Goal: Transaction & Acquisition: Purchase product/service

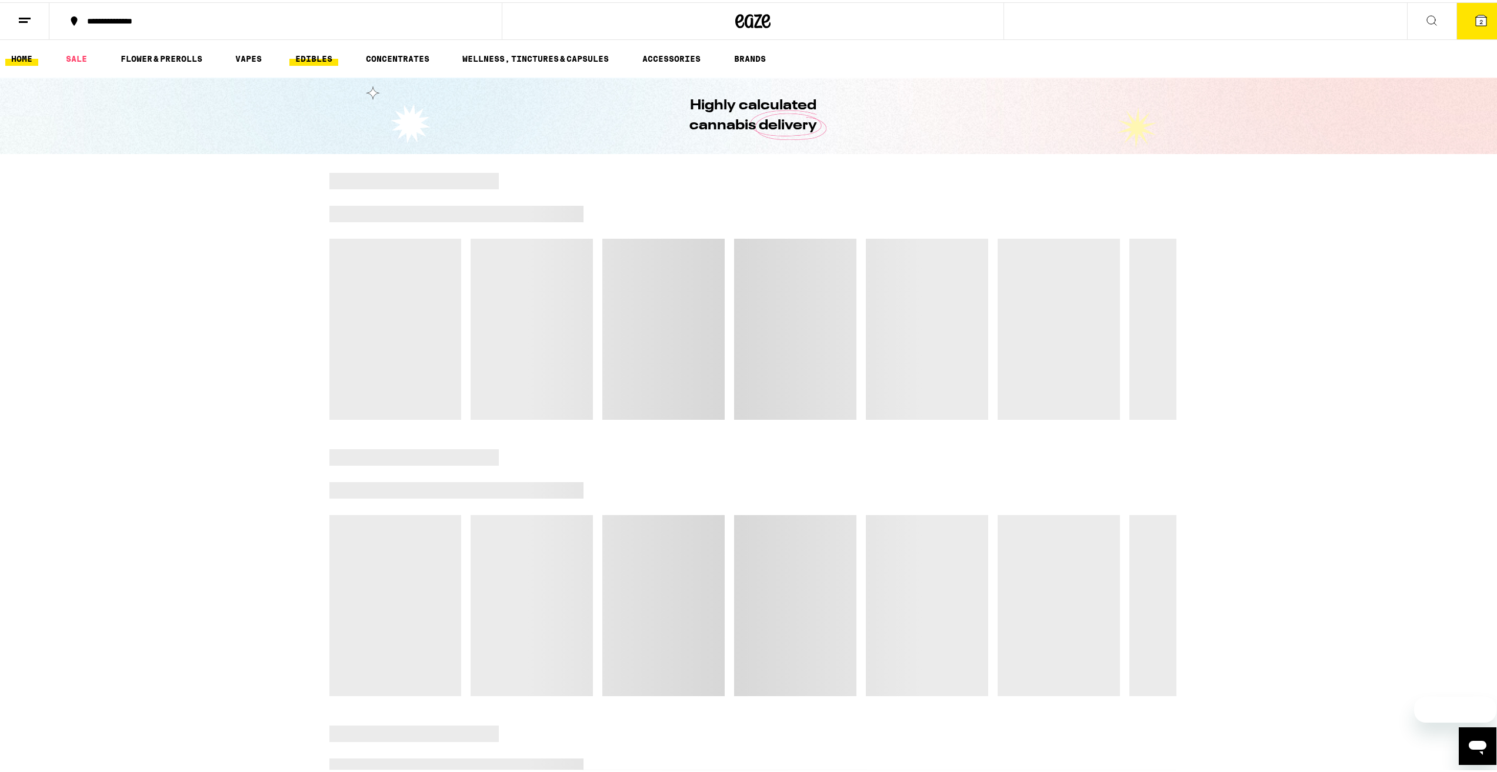
click at [305, 51] on link "EDIBLES" at bounding box center [313, 56] width 49 height 14
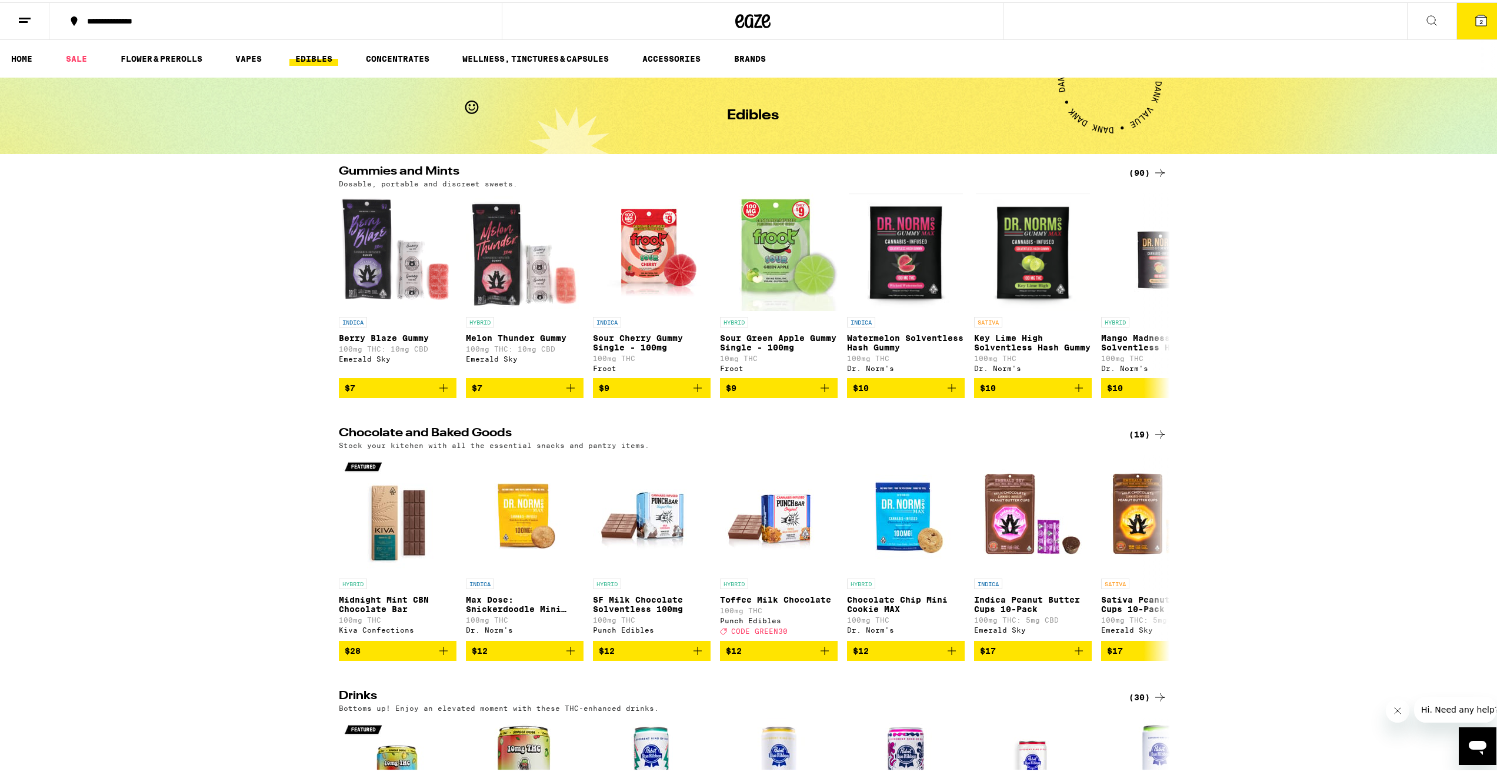
click at [1154, 168] on icon at bounding box center [1160, 171] width 14 height 14
click at [1153, 563] on icon at bounding box center [1160, 556] width 14 height 14
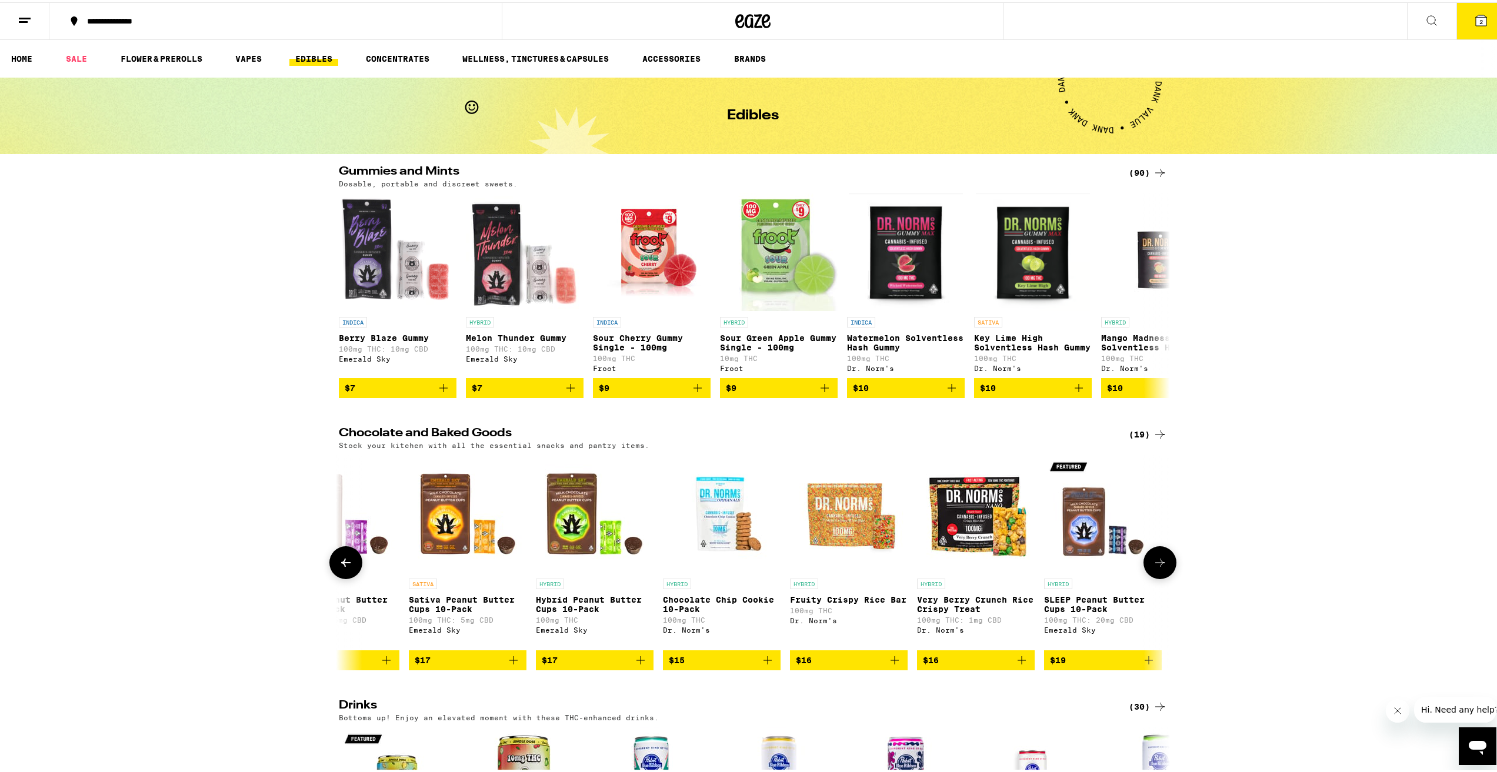
scroll to position [0, 700]
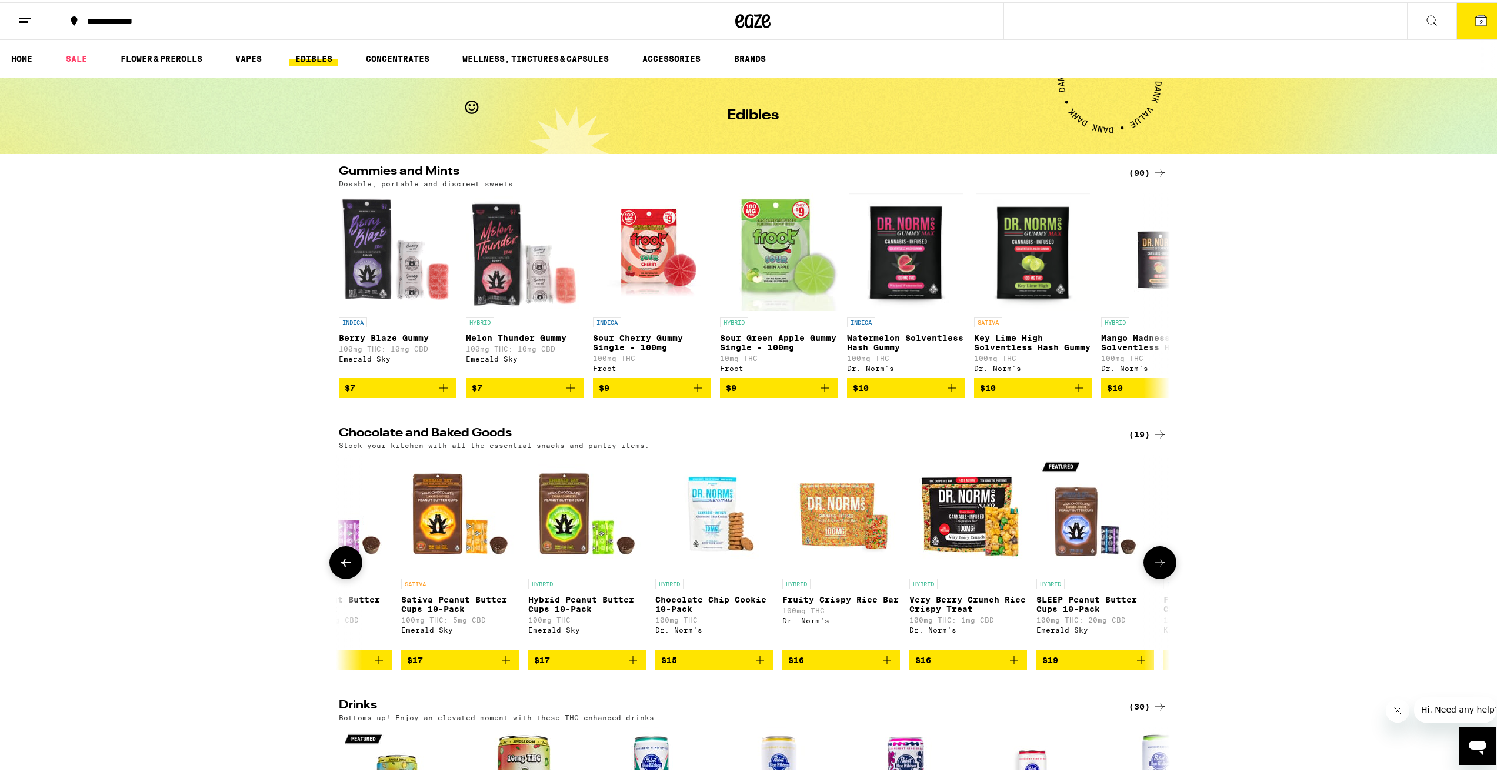
click at [445, 519] on img "Open page for Sativa Peanut Butter Cups 10-Pack from Emerald Sky" at bounding box center [460, 512] width 118 height 118
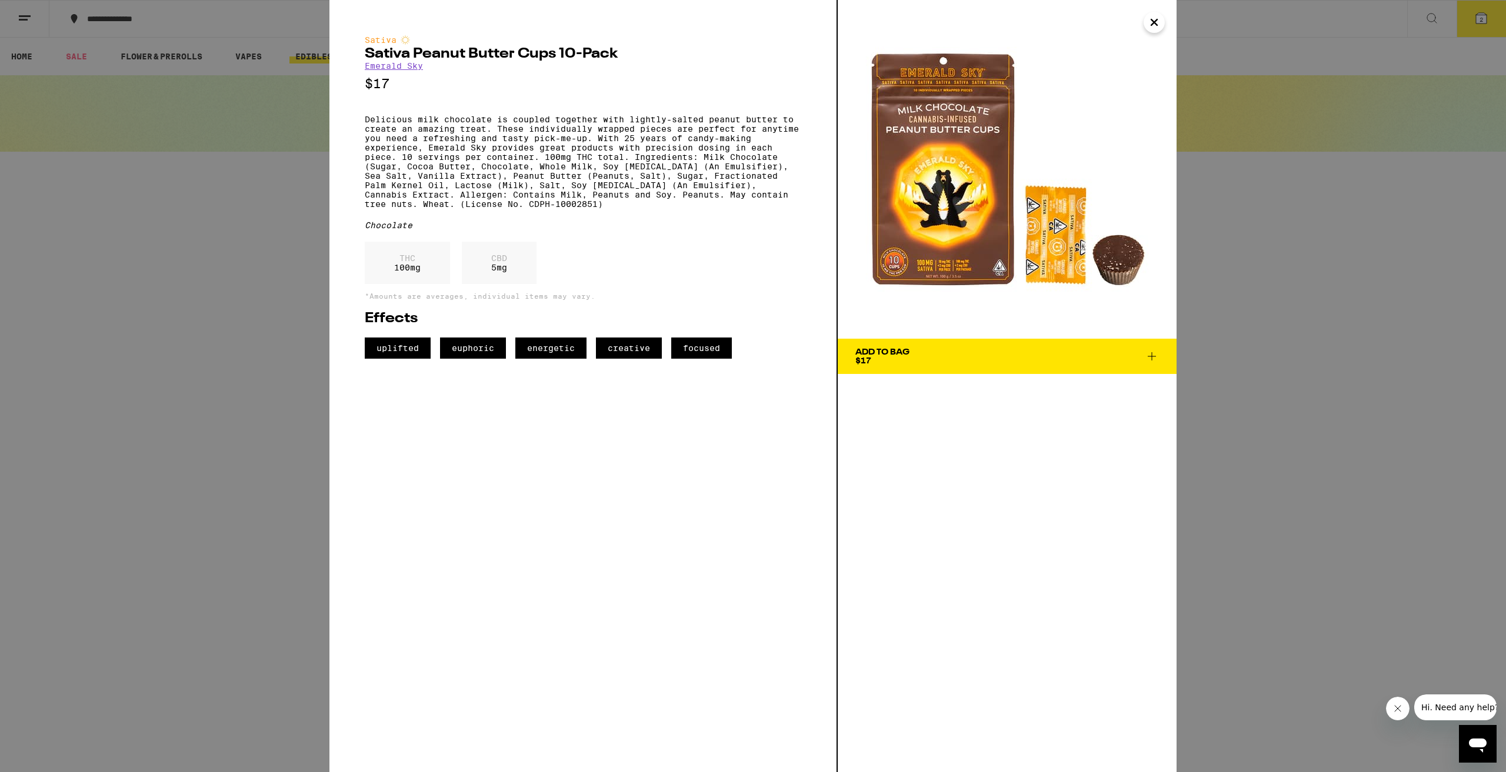
click at [1149, 356] on icon at bounding box center [1152, 356] width 8 height 8
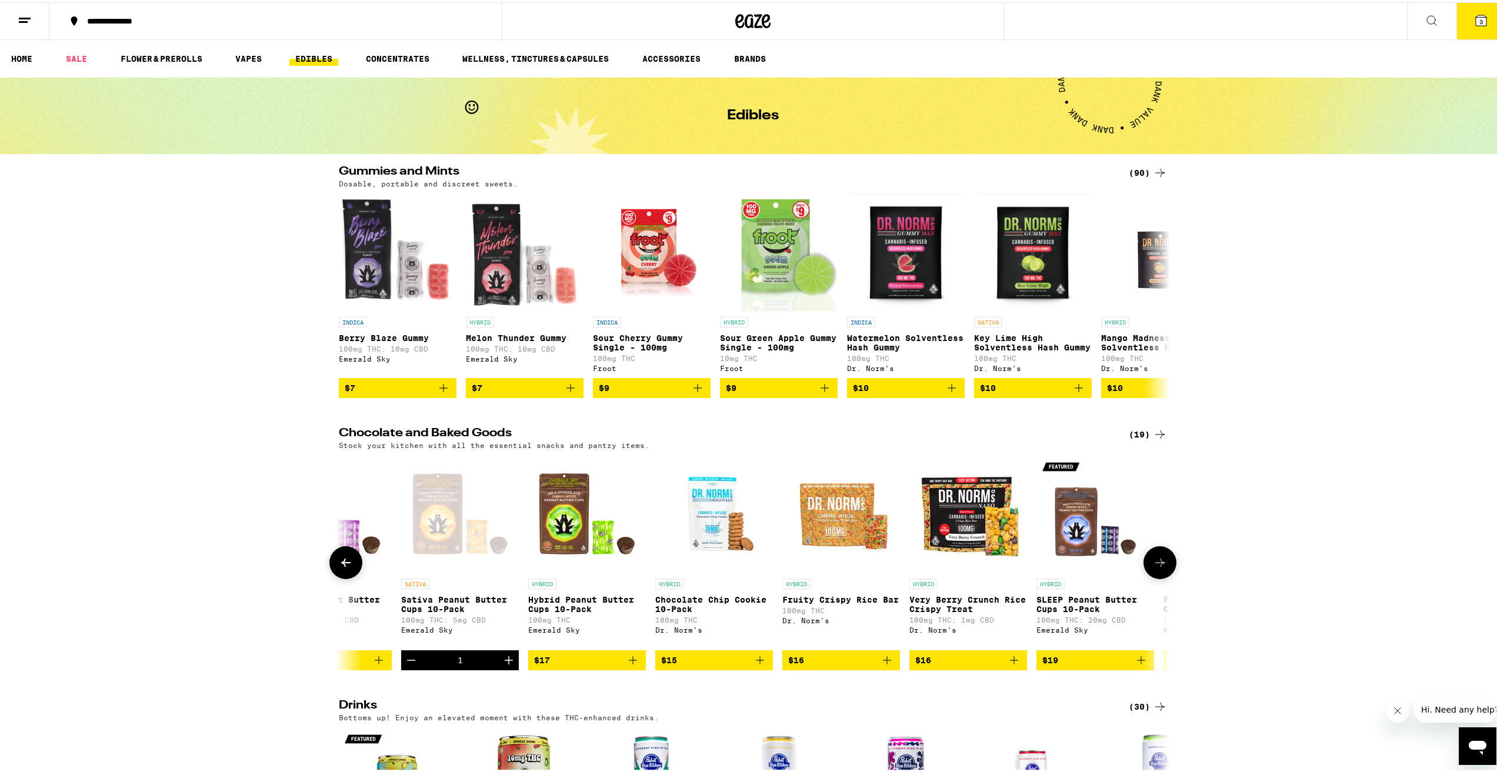
click at [502, 665] on icon "Increment" at bounding box center [509, 658] width 14 height 14
click at [1476, 14] on icon at bounding box center [1481, 18] width 11 height 11
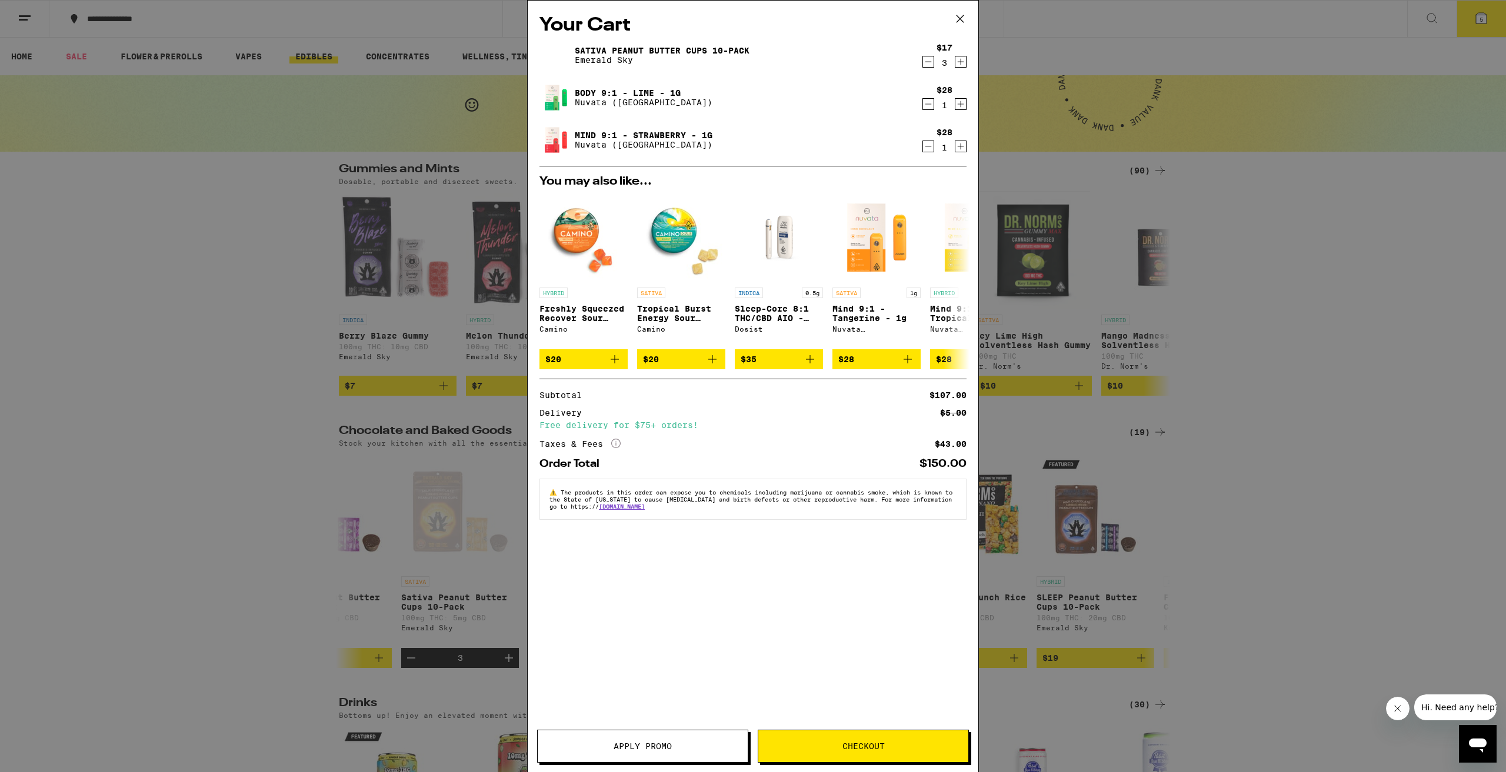
click at [872, 752] on button "Checkout" at bounding box center [863, 746] width 211 height 33
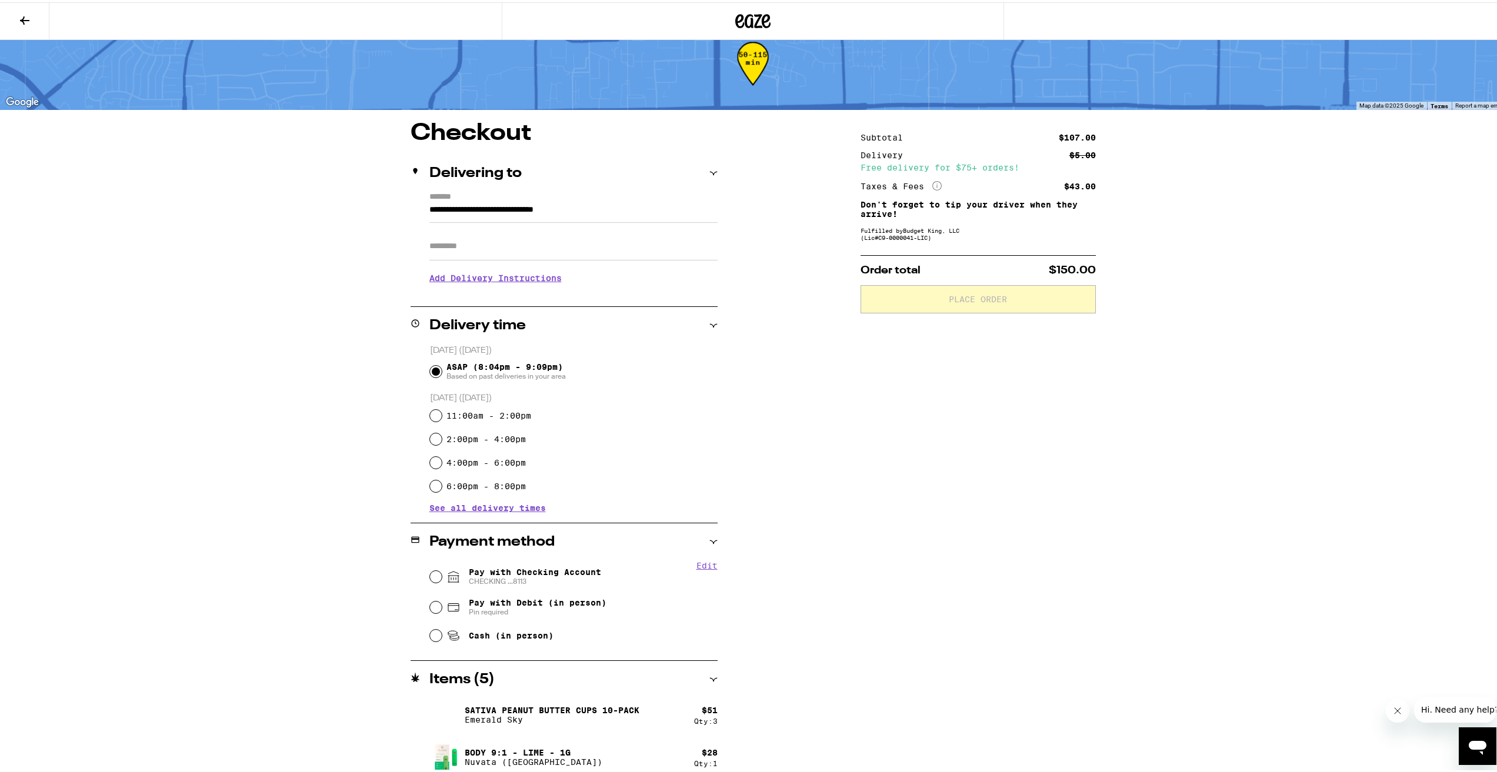
scroll to position [75, 0]
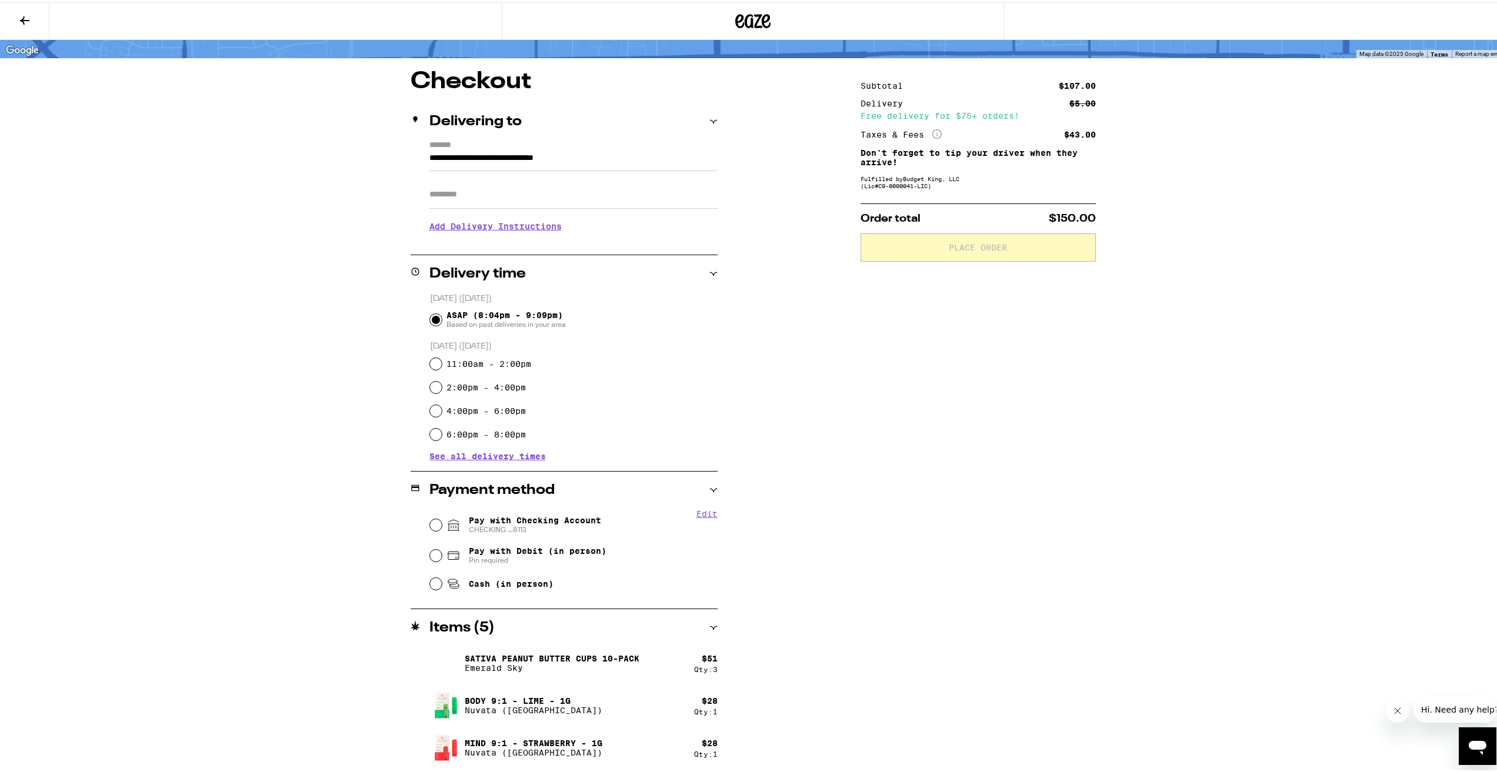
click at [430, 517] on div "Pay with Checking Account CHECKING ...8113" at bounding box center [574, 523] width 288 height 31
click at [430, 526] on input "Pay with Checking Account CHECKING ...8113" at bounding box center [436, 523] width 12 height 12
radio input "true"
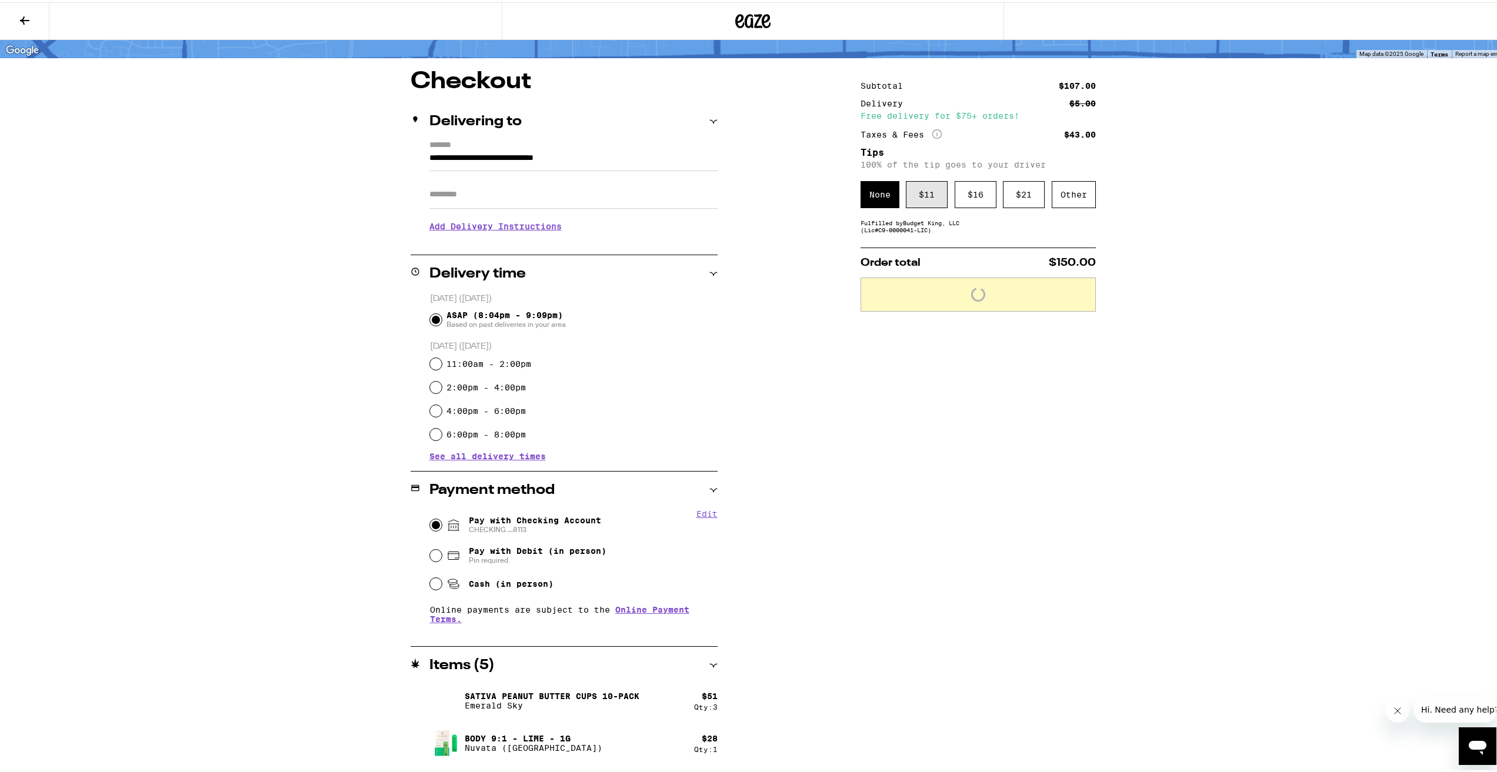
click at [927, 199] on div "$ 11" at bounding box center [927, 192] width 42 height 27
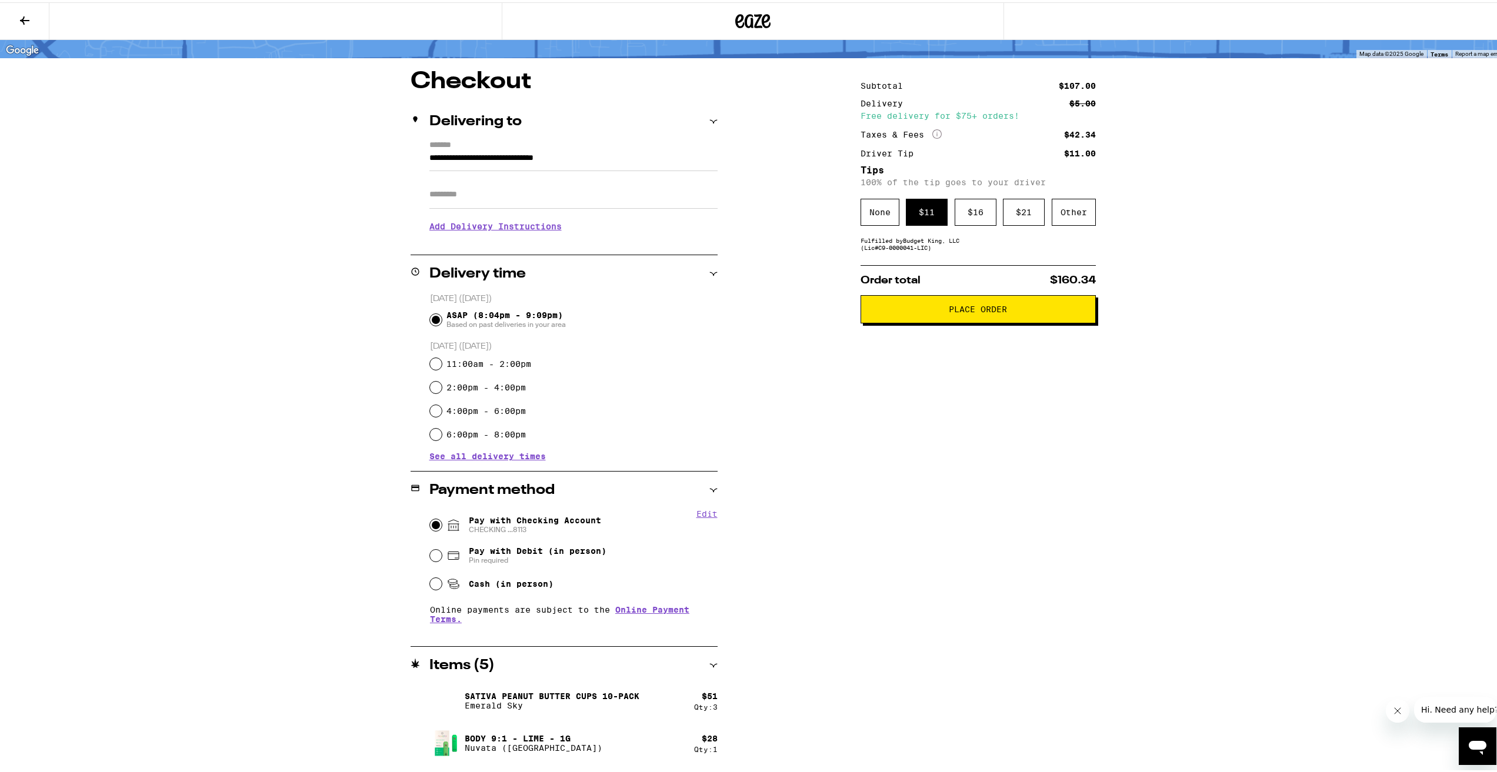
click at [957, 317] on button "Place Order" at bounding box center [978, 307] width 235 height 28
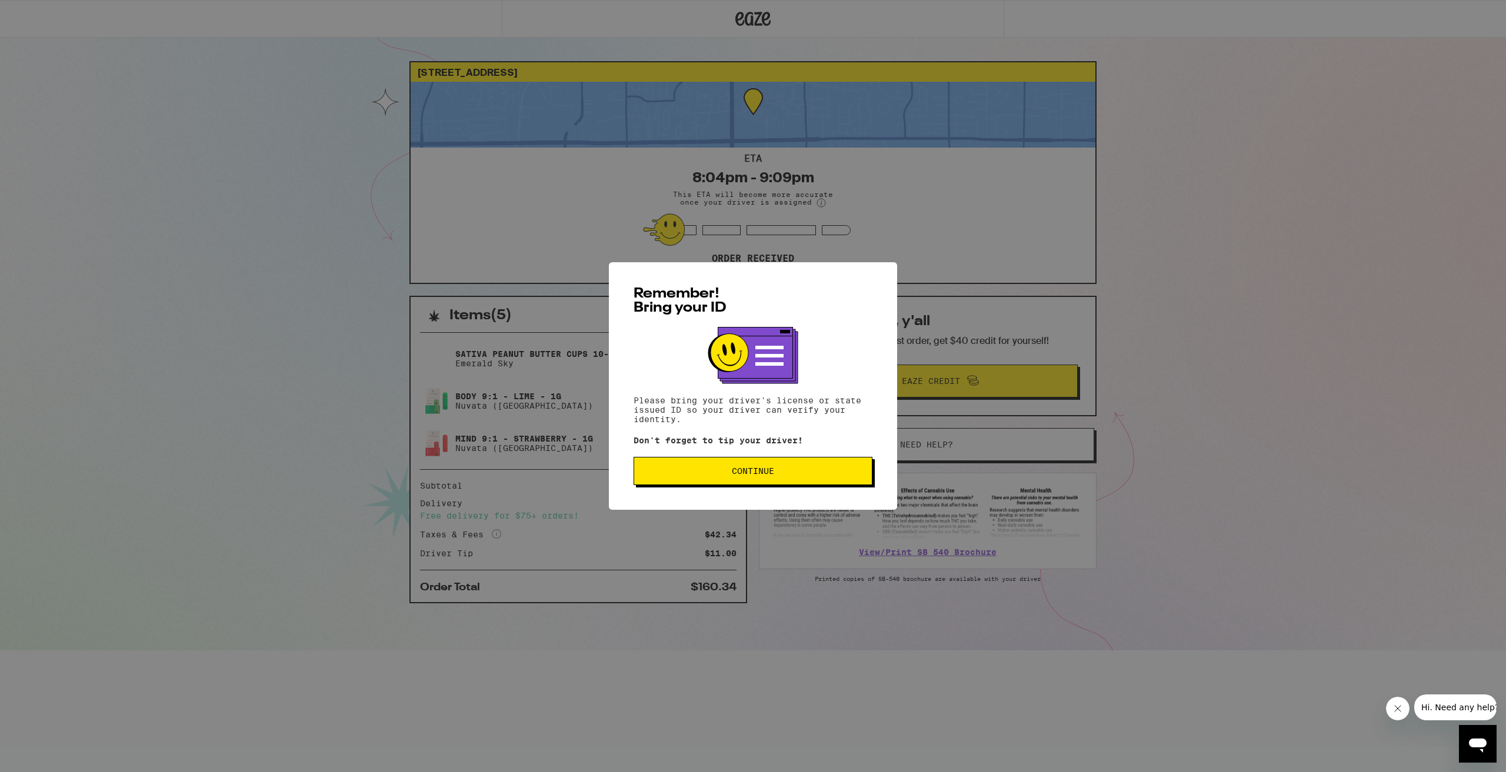
click at [788, 485] on button "Continue" at bounding box center [752, 471] width 239 height 28
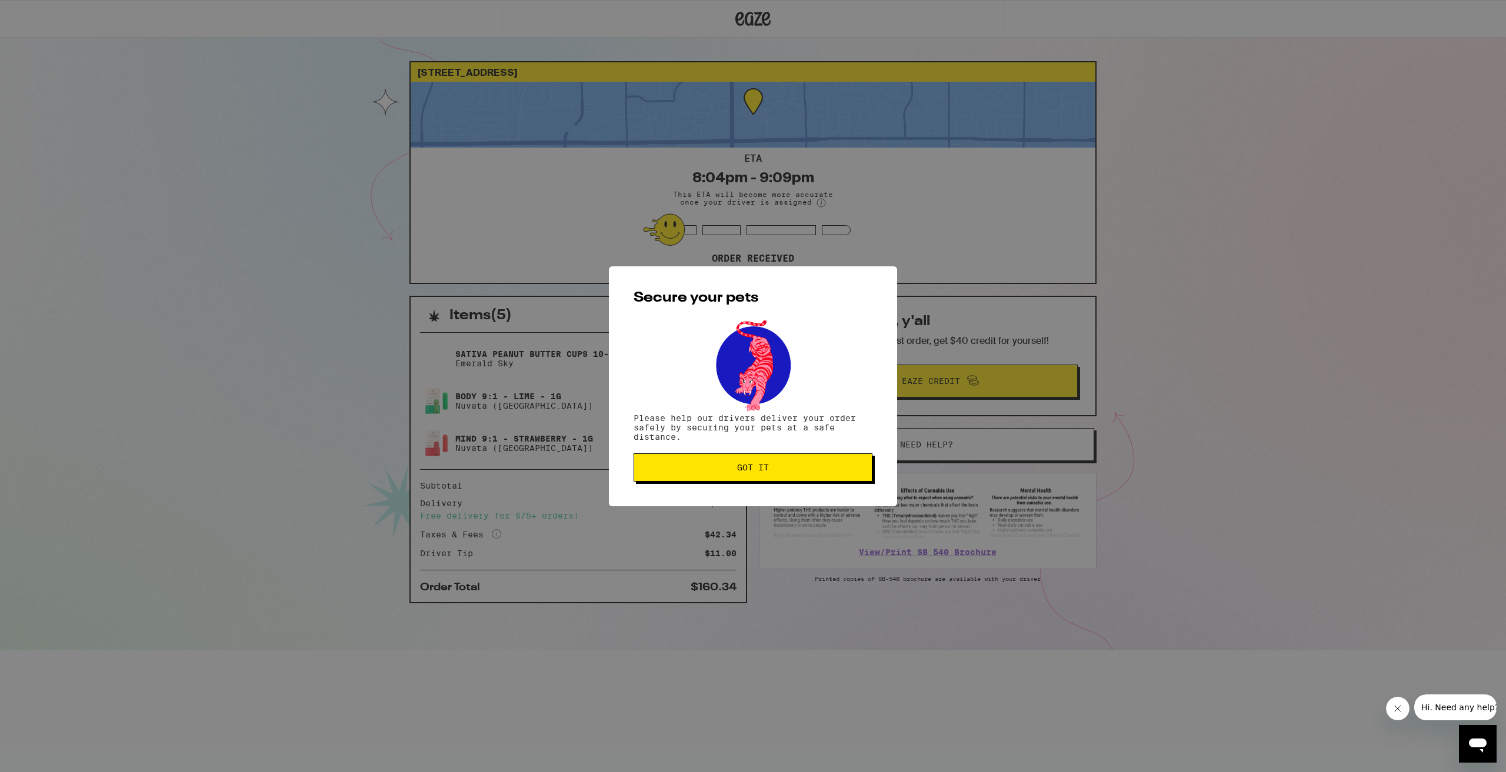
click at [799, 479] on button "Got it" at bounding box center [752, 468] width 239 height 28
